Goal: Find specific page/section: Find specific page/section

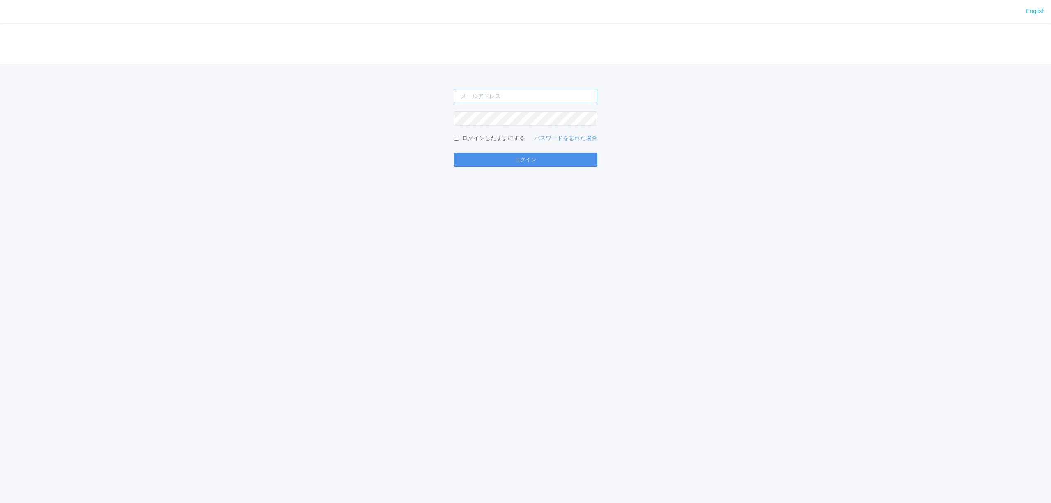
type input "[PERSON_NAME][EMAIL_ADDRESS][DOMAIN_NAME]"
click at [509, 158] on button "ログイン" at bounding box center [526, 160] width 144 height 14
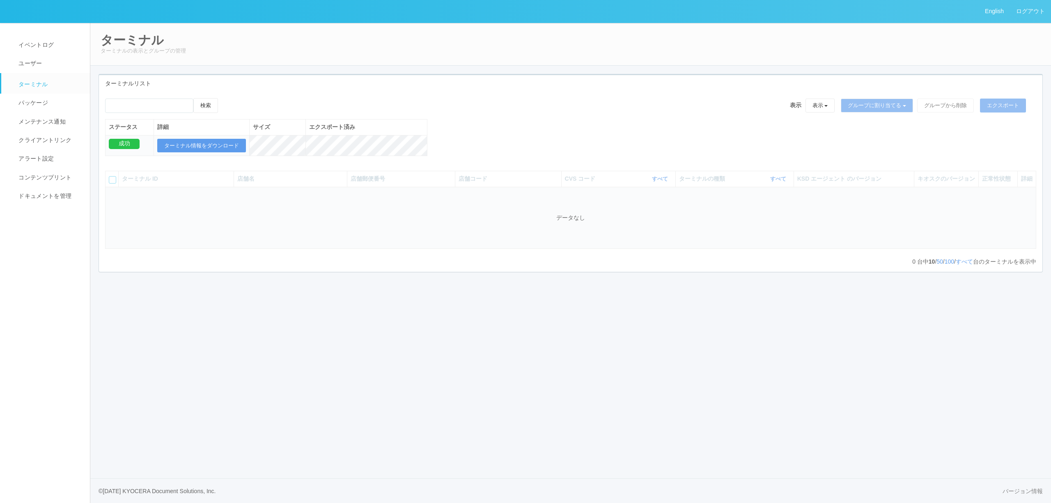
click at [143, 98] on div "検索" at bounding box center [161, 108] width 113 height 21
click at [145, 110] on input "emailSearch" at bounding box center [149, 106] width 88 height 14
paste input "[PERSON_NAME]区役所"
type input "[PERSON_NAME]区役所"
click at [202, 108] on button "検索" at bounding box center [205, 105] width 25 height 15
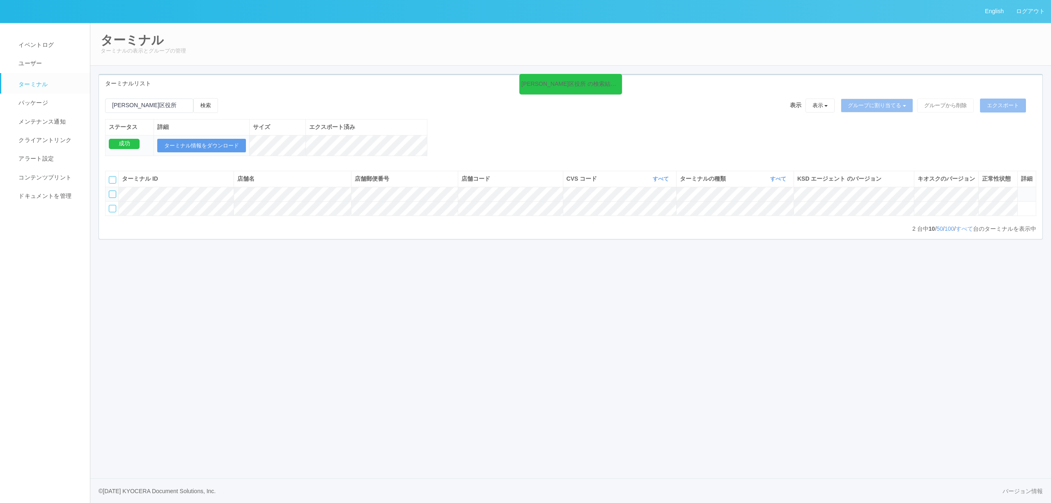
click at [1021, 190] on icon at bounding box center [1021, 190] width 0 height 0
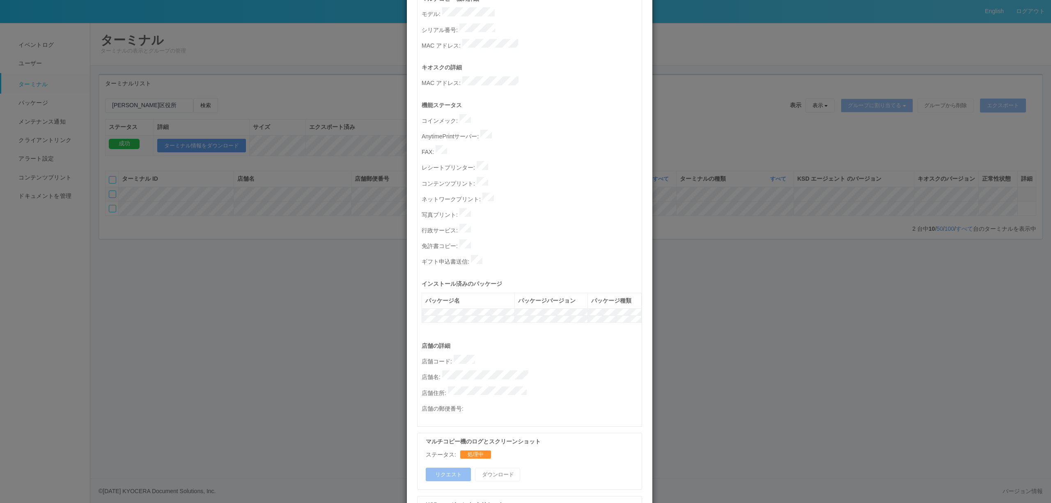
scroll to position [219, 0]
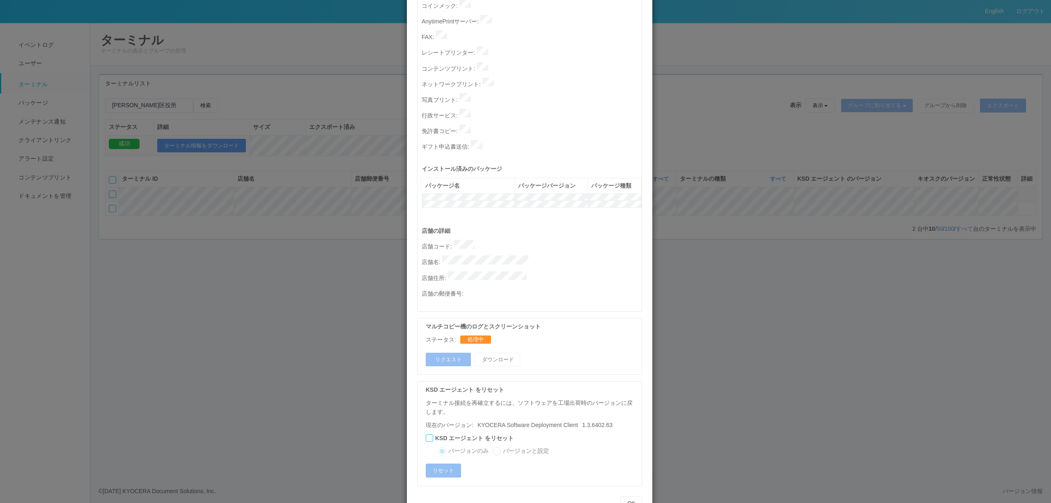
click at [920, 316] on div "ターミナルの詳細 詳細 S.M.A.R.T 接続ステータス 最終接続日時 : [DATE] 05:41:36 AM マルチコピー機の詳細 モデル : シリアル…" at bounding box center [525, 251] width 1051 height 503
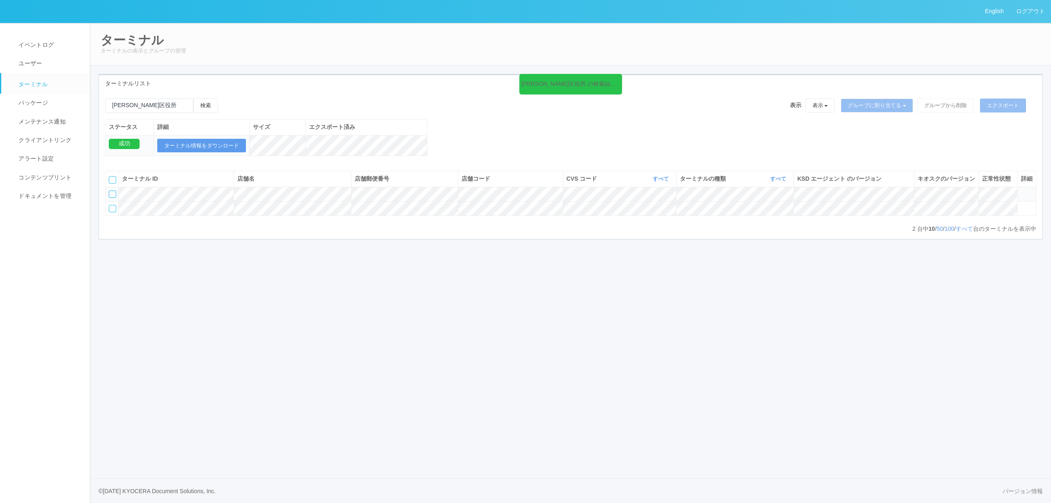
click at [1021, 190] on icon at bounding box center [1021, 190] width 0 height 0
